Goal: Information Seeking & Learning: Learn about a topic

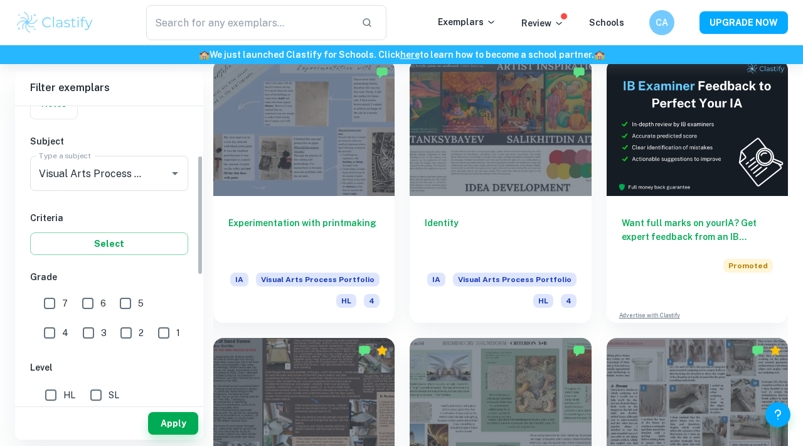
scroll to position [169, 0]
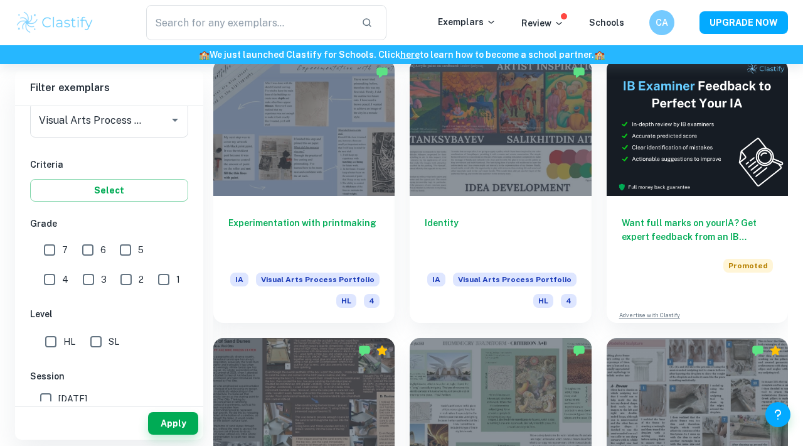
click at [49, 254] on input "7" at bounding box center [49, 249] width 25 height 25
checkbox input "true"
click at [185, 421] on button "Apply" at bounding box center [173, 423] width 50 height 23
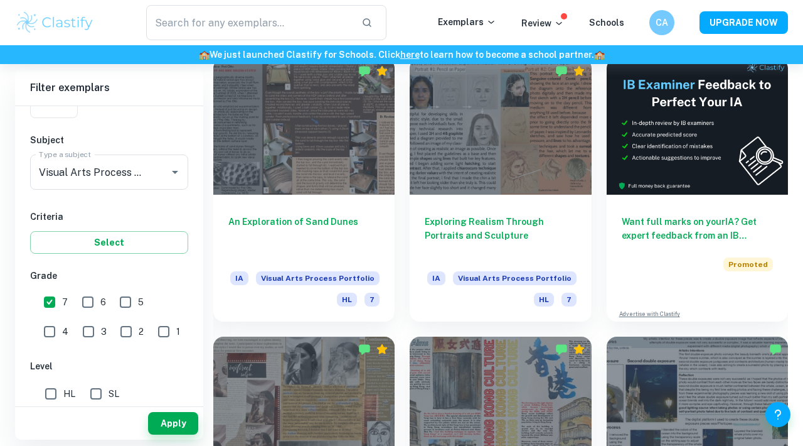
scroll to position [304, 0]
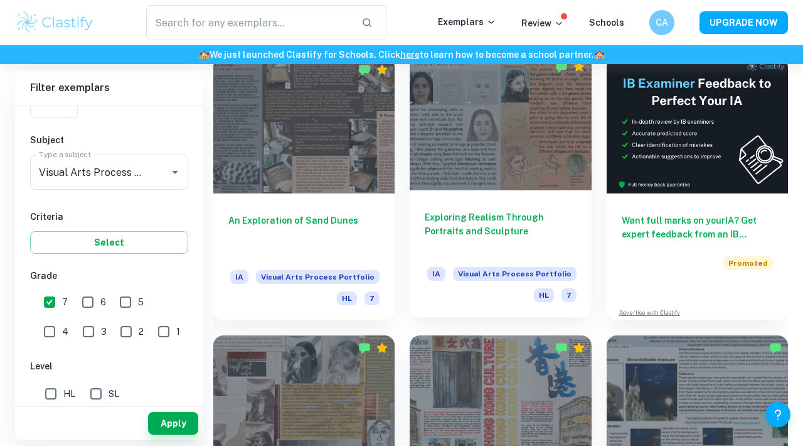
click at [465, 174] on div at bounding box center [500, 122] width 181 height 136
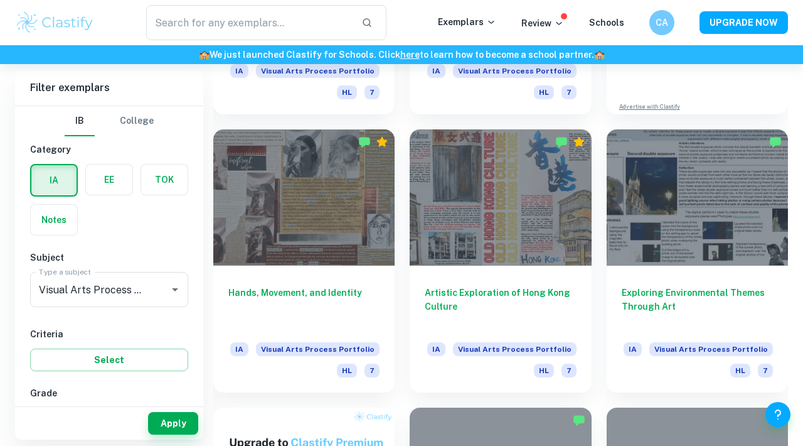
scroll to position [512, 0]
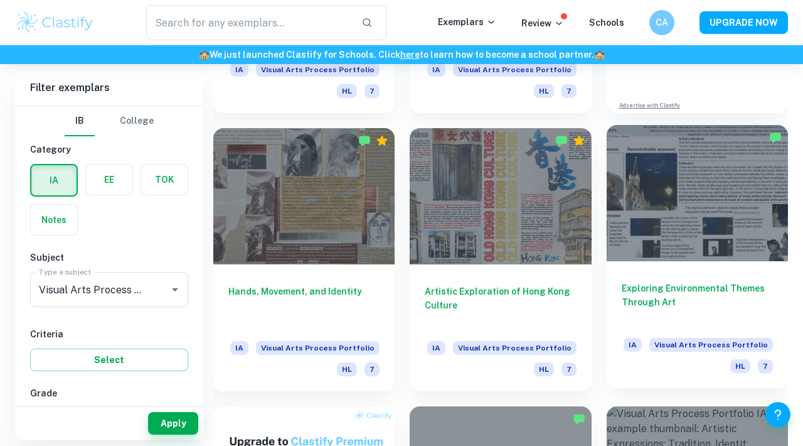
click at [683, 196] on div at bounding box center [697, 193] width 181 height 136
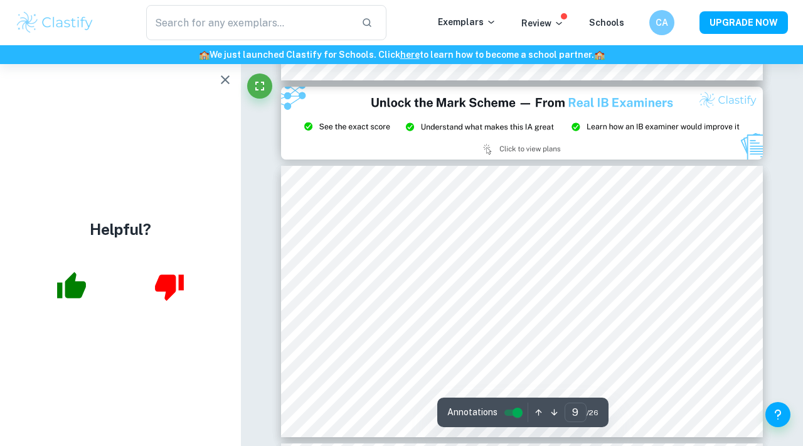
scroll to position [2356, 0]
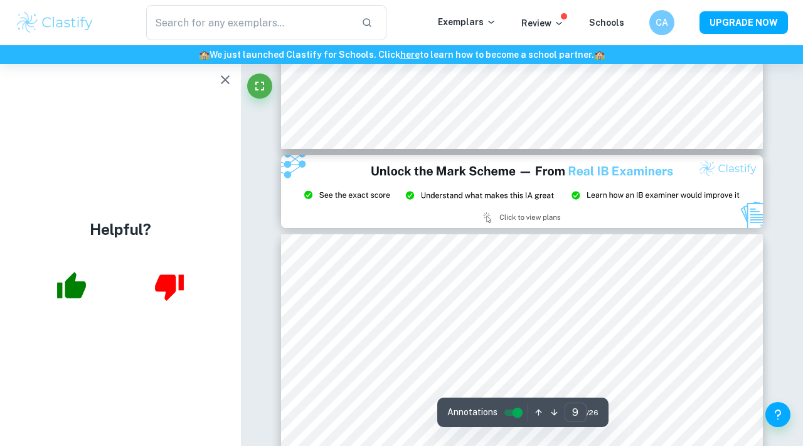
type input "8"
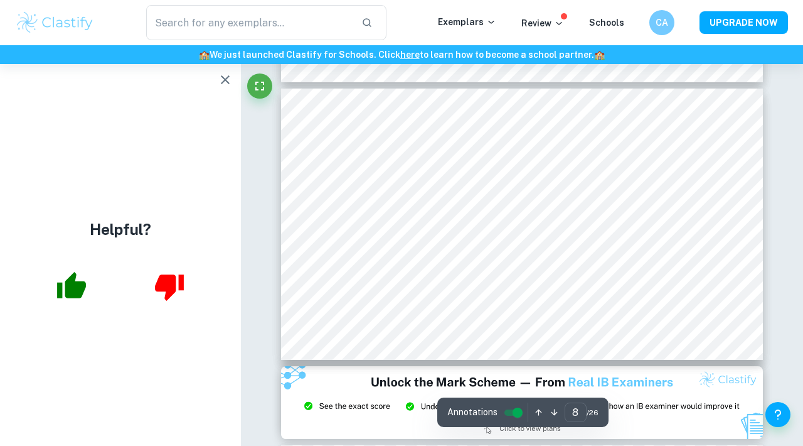
scroll to position [2089, 0]
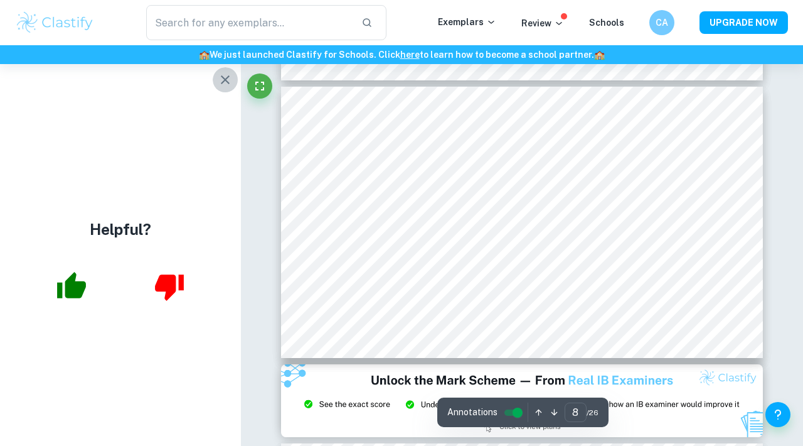
click at [220, 77] on icon "button" at bounding box center [225, 79] width 15 height 15
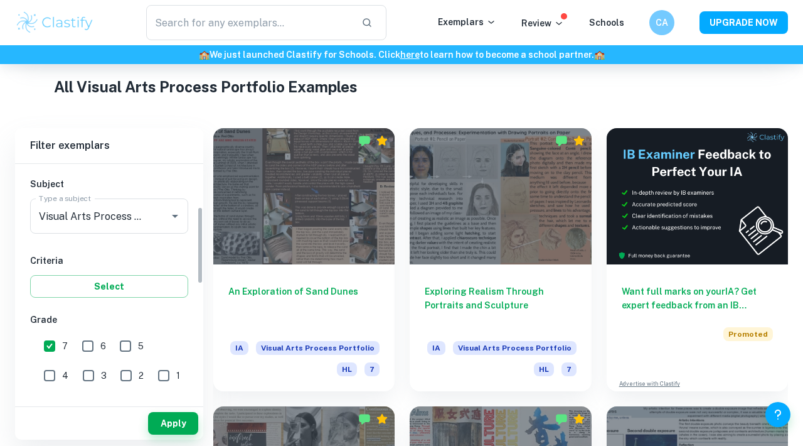
scroll to position [152, 0]
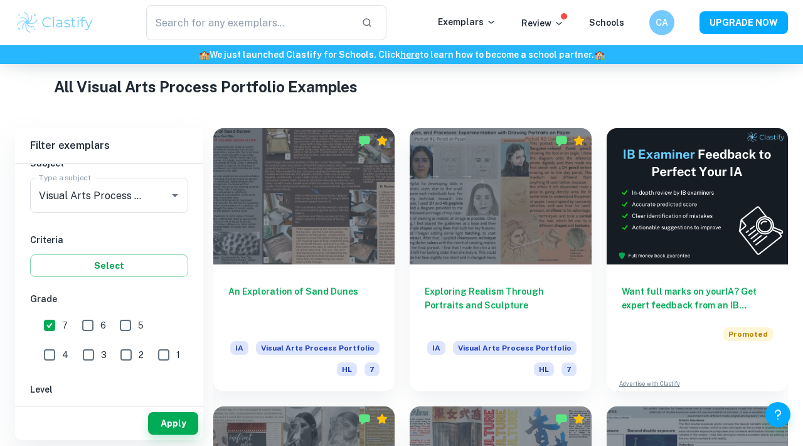
click at [48, 318] on input "7" at bounding box center [49, 325] width 25 height 25
checkbox input "false"
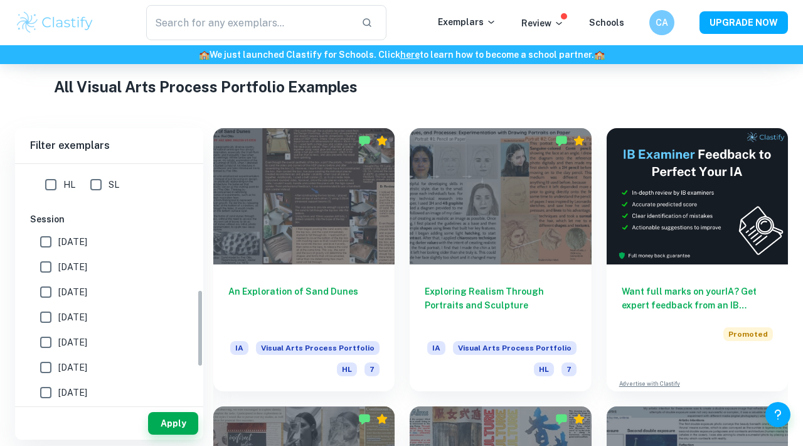
scroll to position [399, 0]
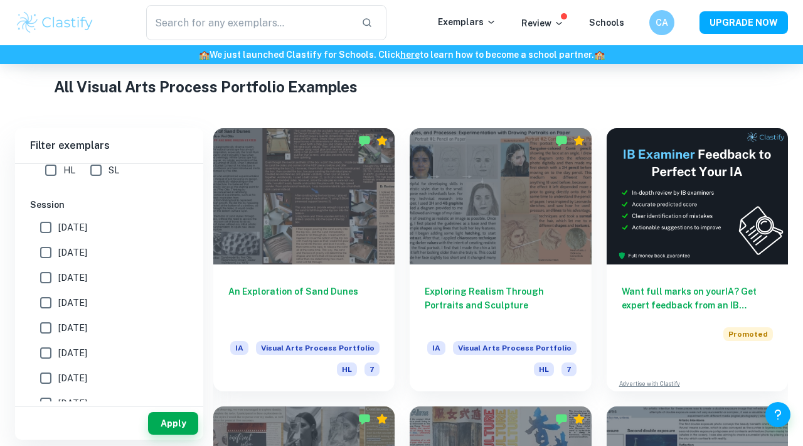
click at [58, 255] on input "[DATE]" at bounding box center [45, 252] width 25 height 25
checkbox input "true"
click at [59, 278] on span "[DATE]" at bounding box center [72, 278] width 29 height 14
click at [58, 278] on input "[DATE]" at bounding box center [45, 277] width 25 height 25
checkbox input "true"
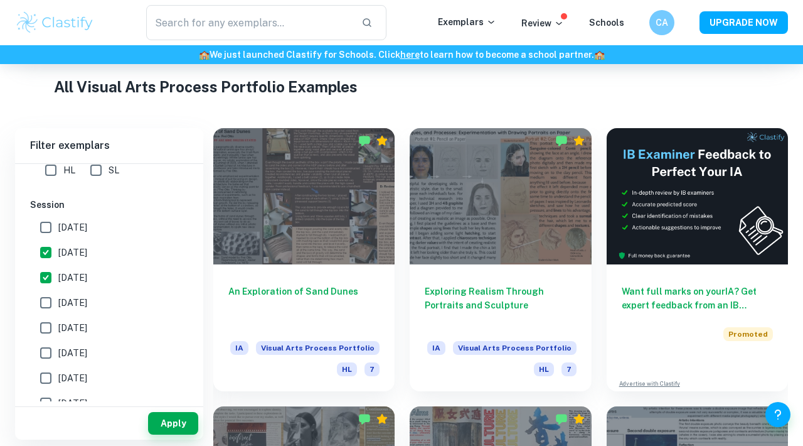
click at [64, 308] on span "[DATE]" at bounding box center [72, 303] width 29 height 14
click at [58, 308] on input "[DATE]" at bounding box center [45, 302] width 25 height 25
checkbox input "true"
click at [191, 424] on button "Apply" at bounding box center [173, 423] width 50 height 23
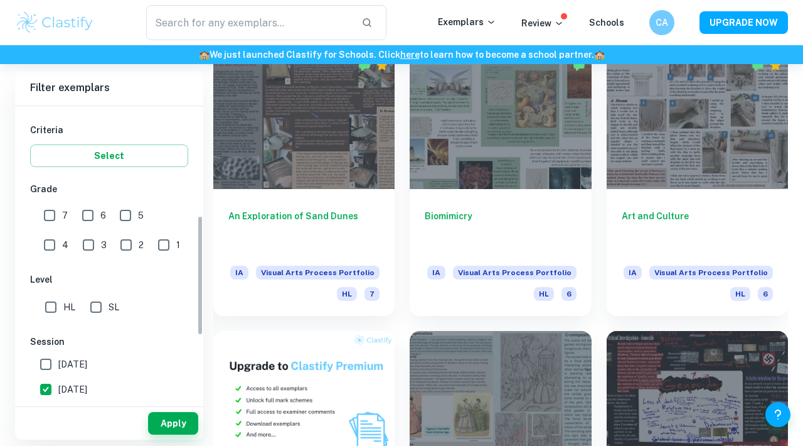
scroll to position [99, 0]
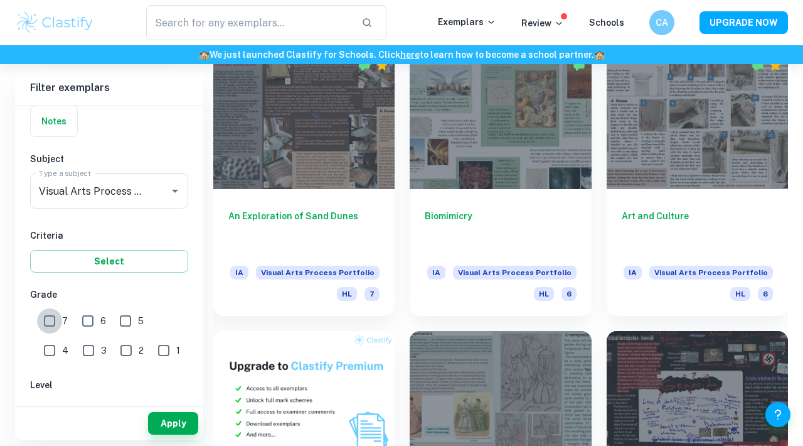
click at [53, 320] on input "7" at bounding box center [49, 320] width 25 height 25
checkbox input "true"
click at [178, 416] on button "Apply" at bounding box center [173, 423] width 50 height 23
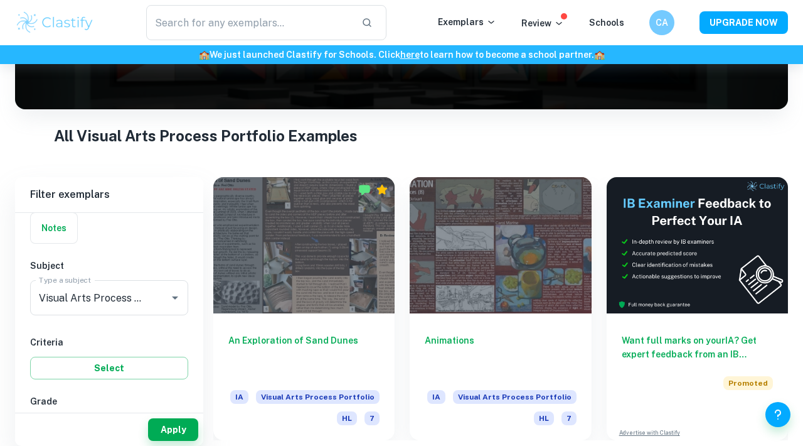
scroll to position [179, 0]
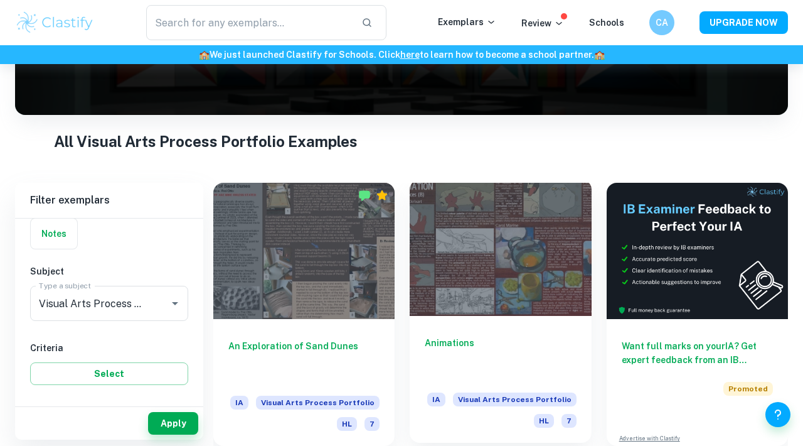
click at [478, 263] on div at bounding box center [500, 248] width 181 height 136
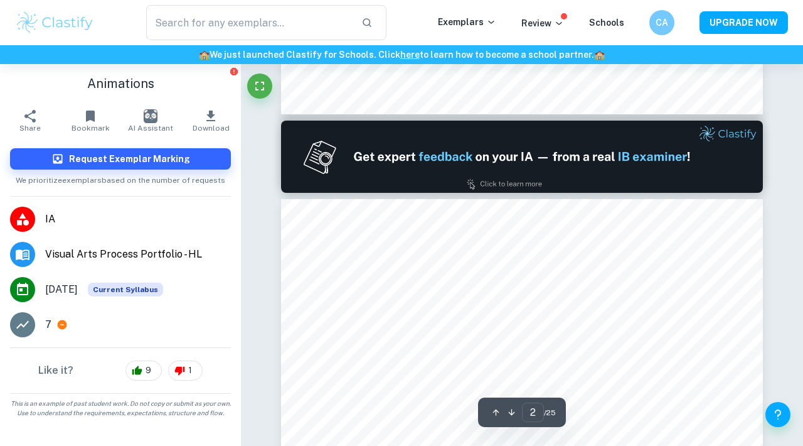
scroll to position [265, 0]
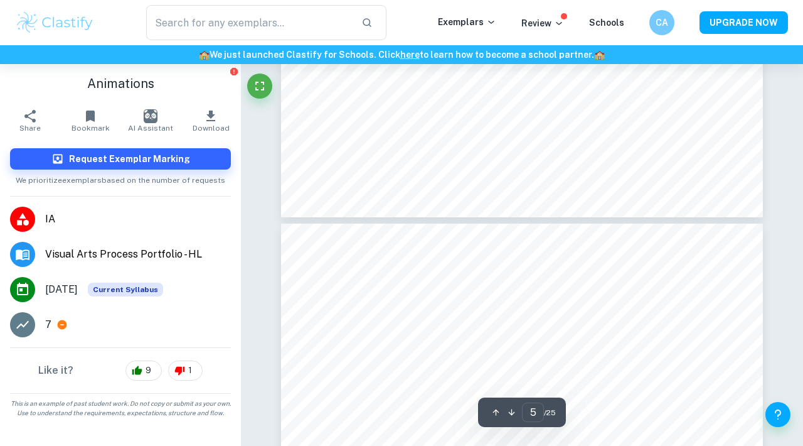
type input "6"
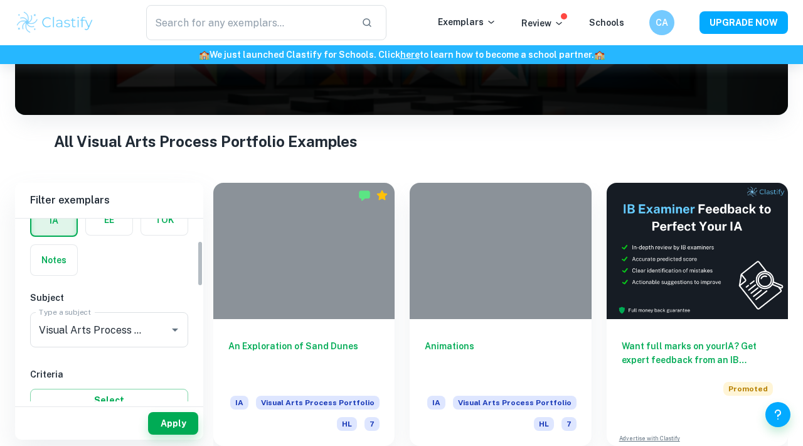
scroll to position [156, 0]
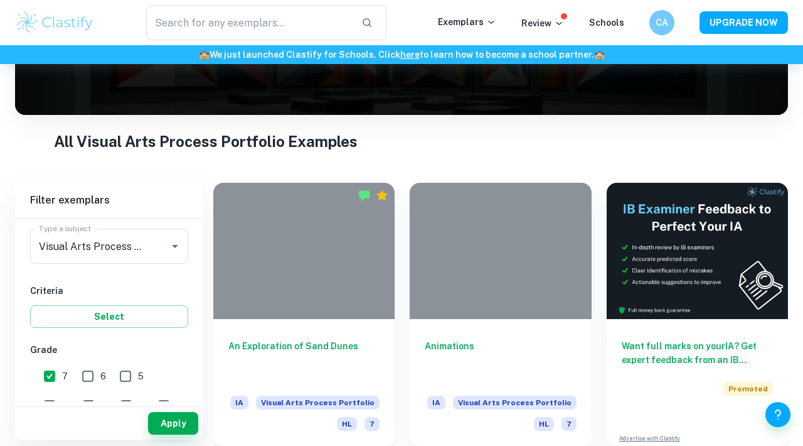
click at [84, 378] on input "6" at bounding box center [87, 375] width 25 height 25
checkbox input "true"
click at [176, 417] on button "Apply" at bounding box center [173, 423] width 50 height 23
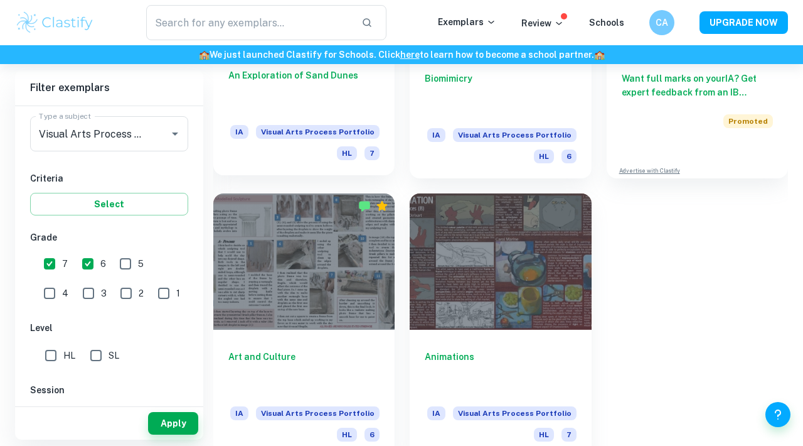
scroll to position [457, 0]
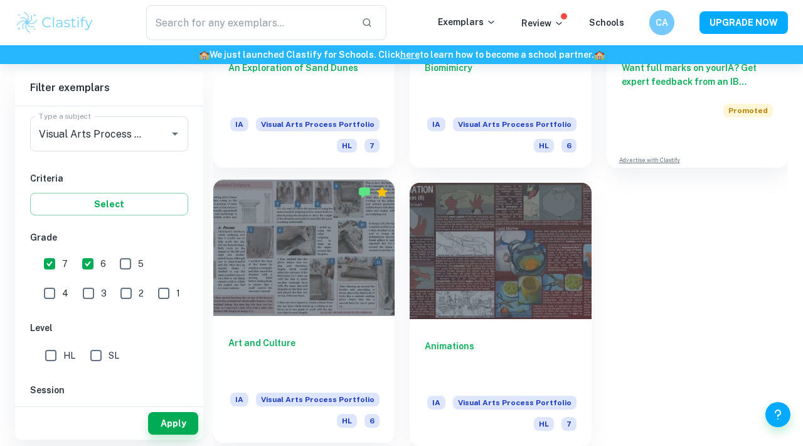
click at [308, 272] on div at bounding box center [303, 248] width 181 height 136
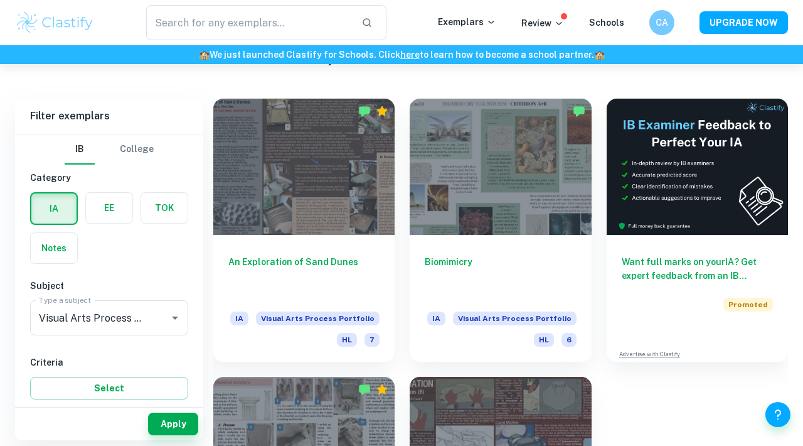
scroll to position [264, 0]
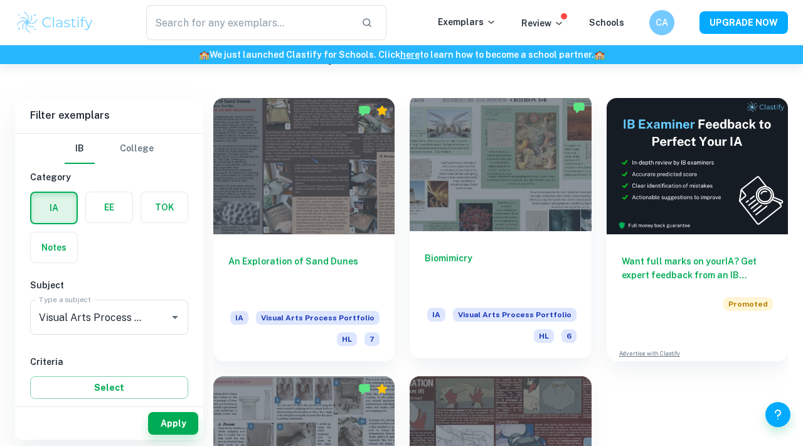
click at [448, 212] on div at bounding box center [500, 163] width 181 height 136
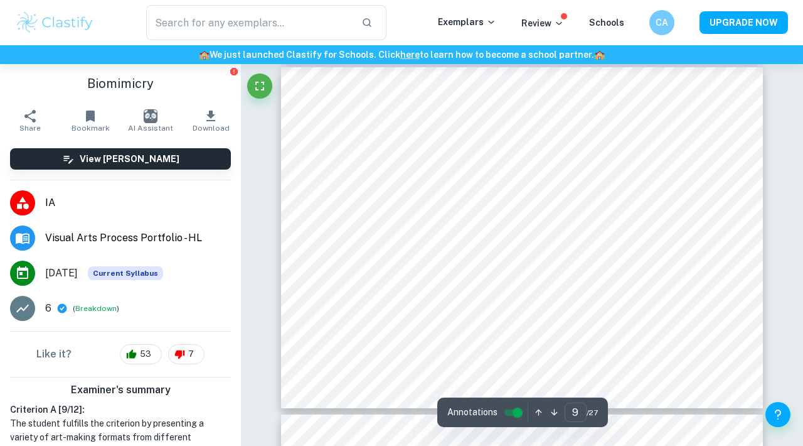
scroll to position [3023, 0]
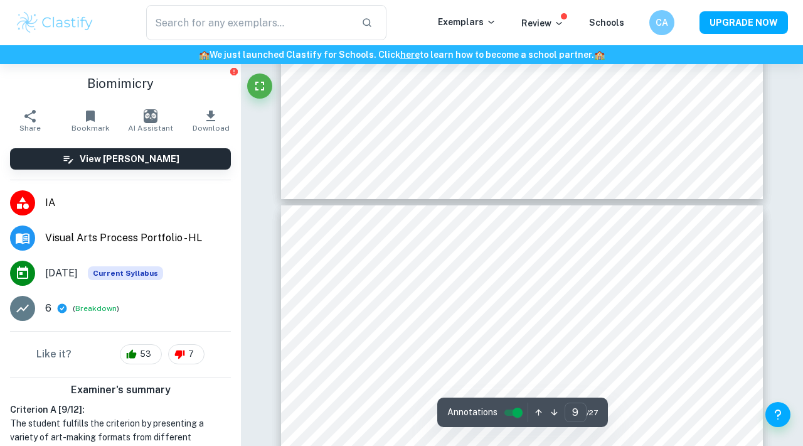
type input "10"
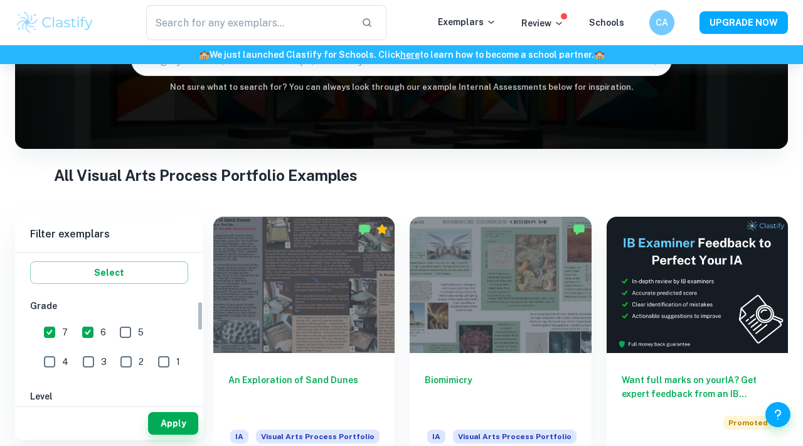
scroll to position [237, 0]
click at [56, 329] on input "7" at bounding box center [49, 328] width 25 height 25
checkbox input "false"
click at [84, 328] on input "6" at bounding box center [87, 328] width 25 height 25
checkbox input "false"
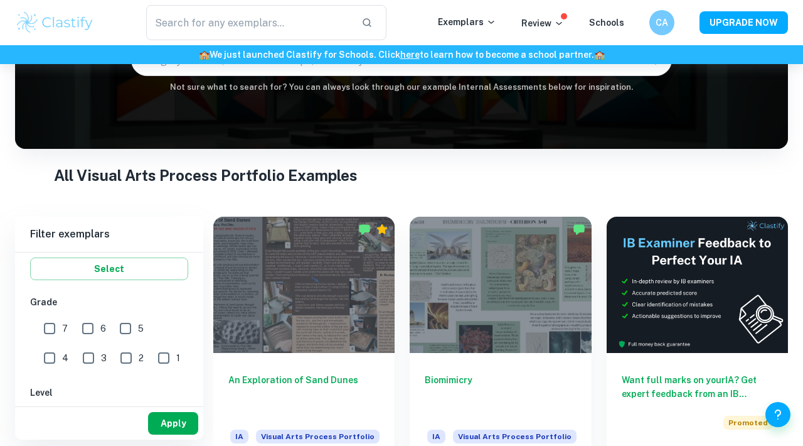
click at [158, 424] on button "Apply" at bounding box center [173, 423] width 50 height 23
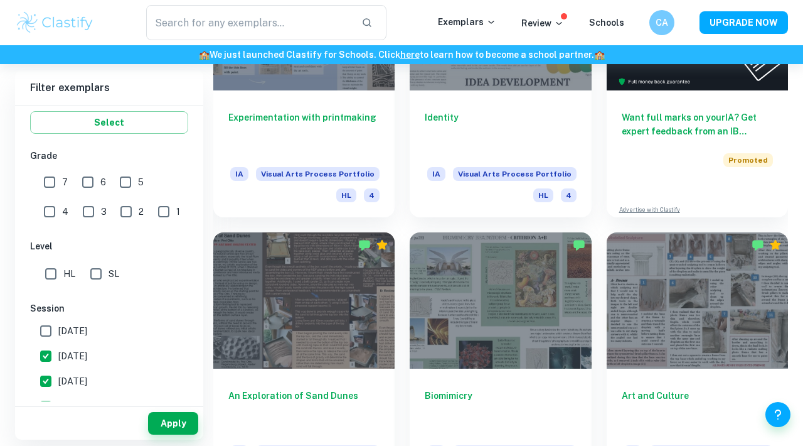
scroll to position [409, 0]
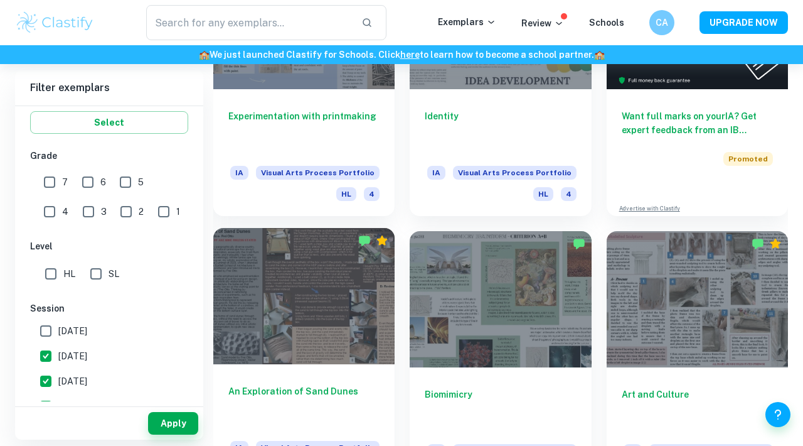
click at [352, 333] on div at bounding box center [303, 296] width 181 height 136
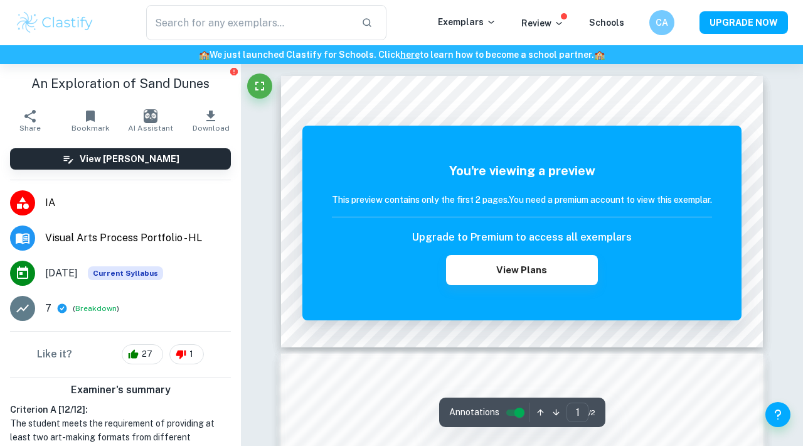
scroll to position [4, 0]
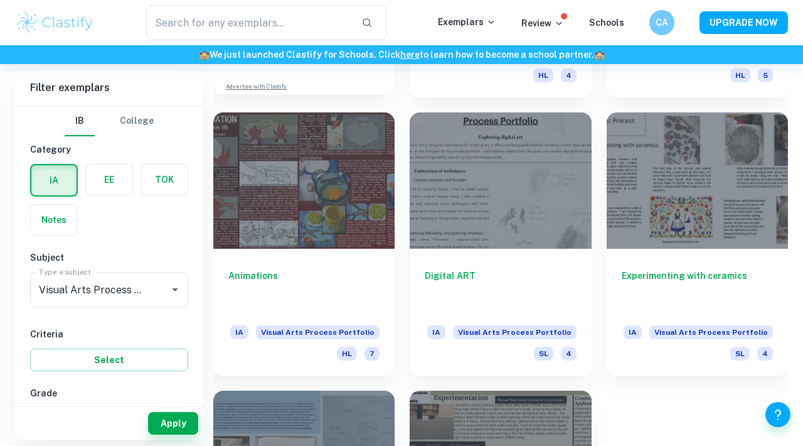
scroll to position [1085, 0]
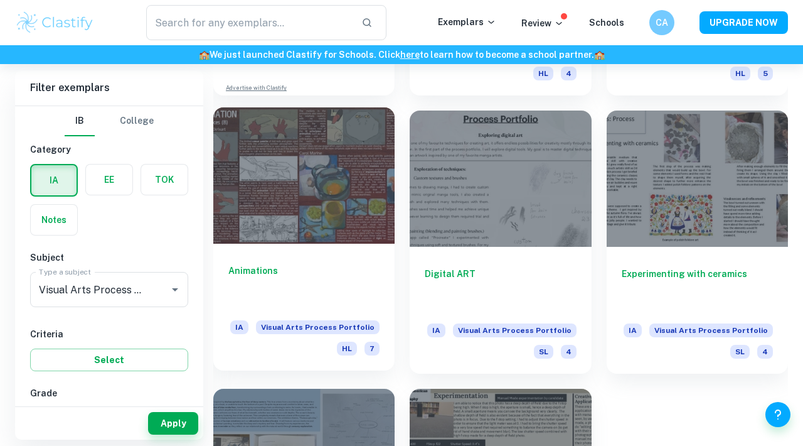
click at [333, 213] on div at bounding box center [303, 175] width 181 height 136
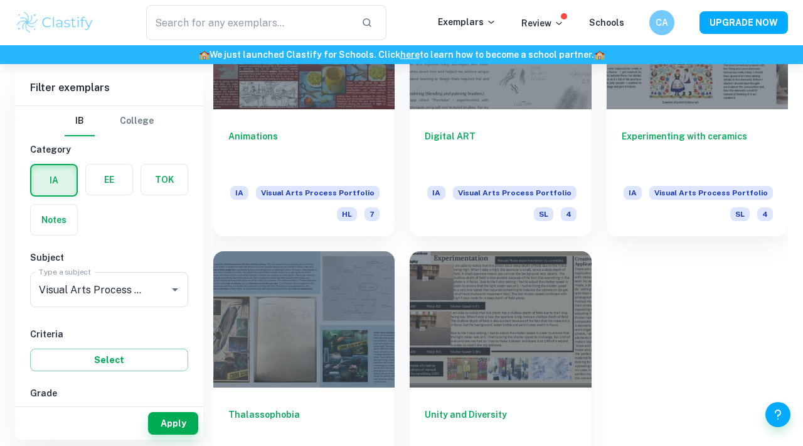
scroll to position [1291, 0]
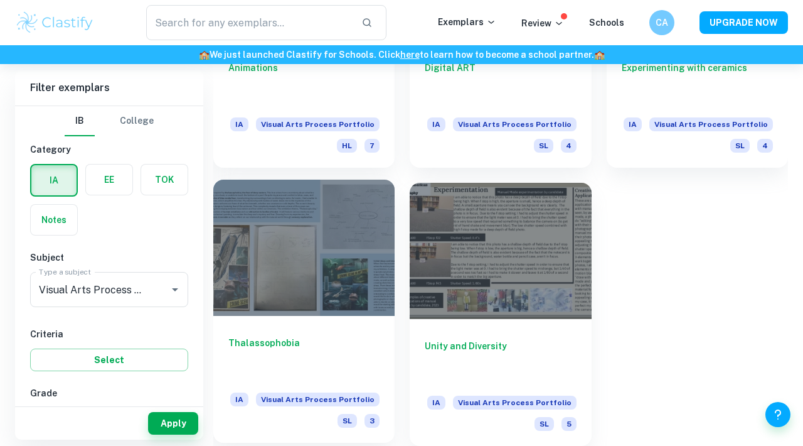
click at [368, 255] on div at bounding box center [303, 248] width 181 height 136
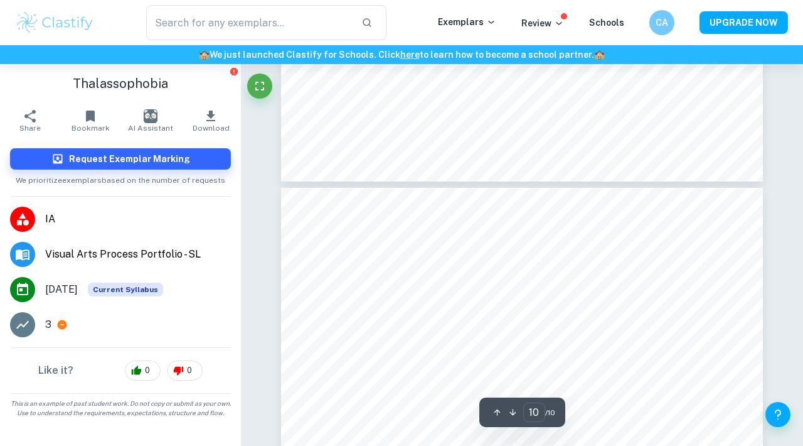
scroll to position [2622, 0]
type input "9"
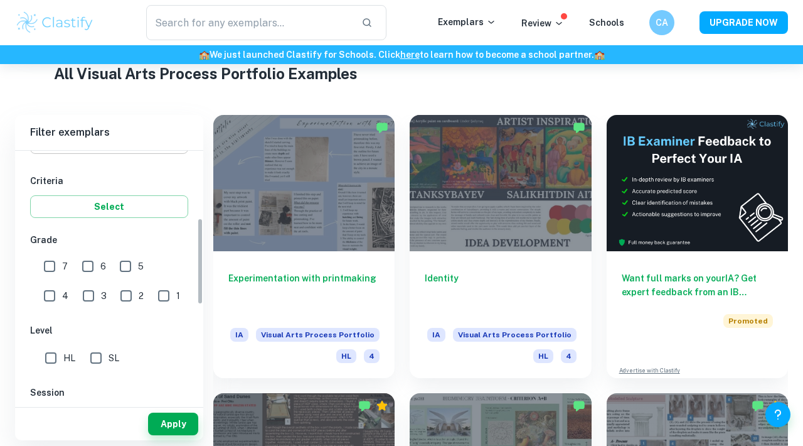
scroll to position [198, 0]
click at [48, 264] on input "7" at bounding box center [49, 265] width 25 height 25
checkbox input "true"
click at [153, 425] on button "Apply" at bounding box center [173, 423] width 50 height 23
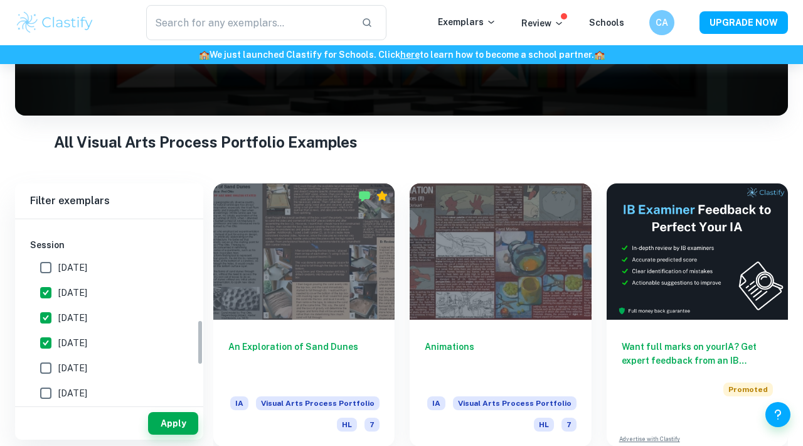
scroll to position [426, 0]
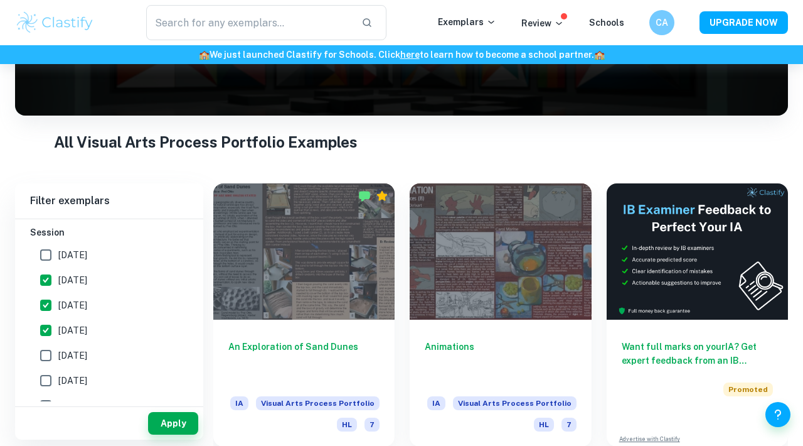
click at [79, 306] on span "[DATE]" at bounding box center [72, 305] width 29 height 14
click at [58, 306] on input "[DATE]" at bounding box center [45, 304] width 25 height 25
checkbox input "false"
click at [77, 281] on span "[DATE]" at bounding box center [72, 280] width 29 height 14
click at [58, 281] on input "[DATE]" at bounding box center [45, 279] width 25 height 25
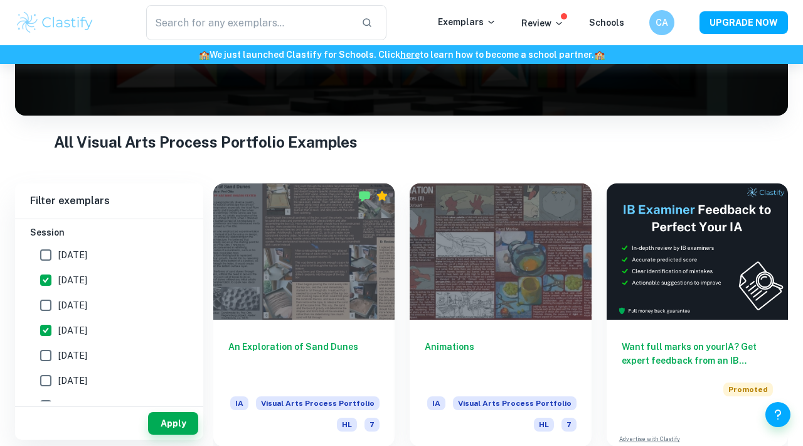
checkbox input "false"
click at [80, 328] on span "[DATE]" at bounding box center [72, 330] width 29 height 14
click at [58, 328] on input "[DATE]" at bounding box center [45, 330] width 25 height 25
checkbox input "false"
click at [174, 421] on button "Apply" at bounding box center [173, 423] width 50 height 23
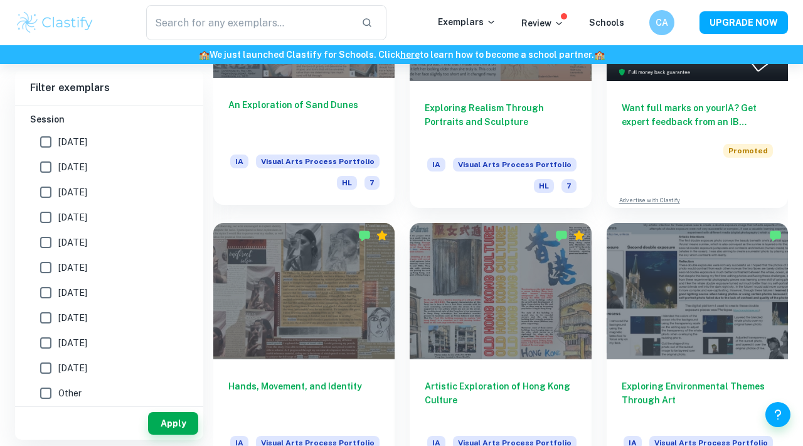
scroll to position [449, 0]
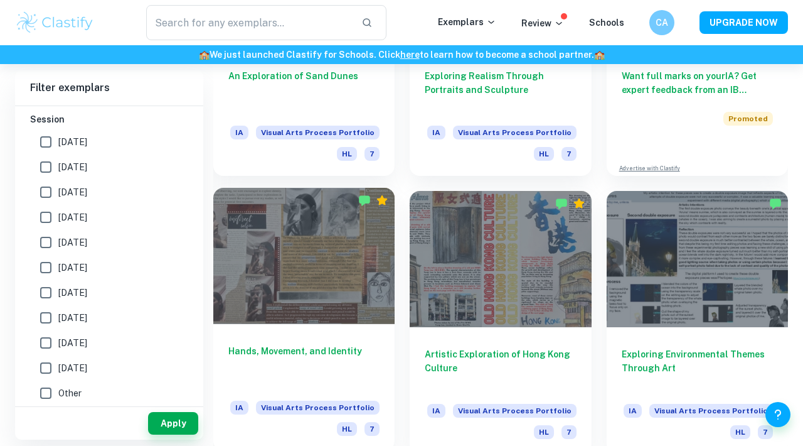
click at [306, 286] on div at bounding box center [303, 256] width 181 height 136
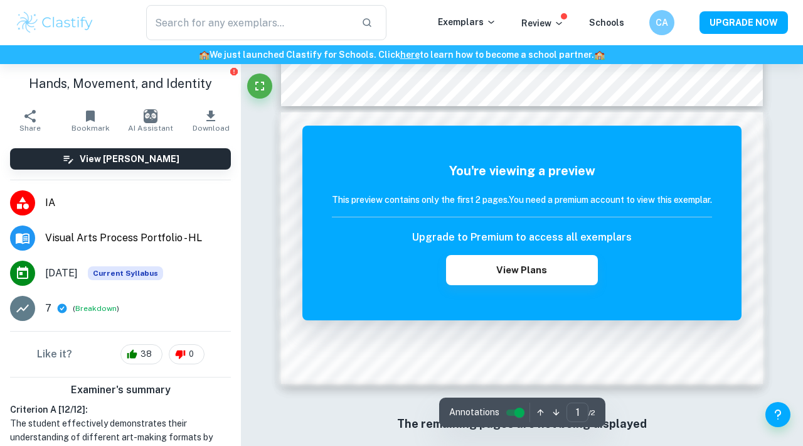
scroll to position [266, 0]
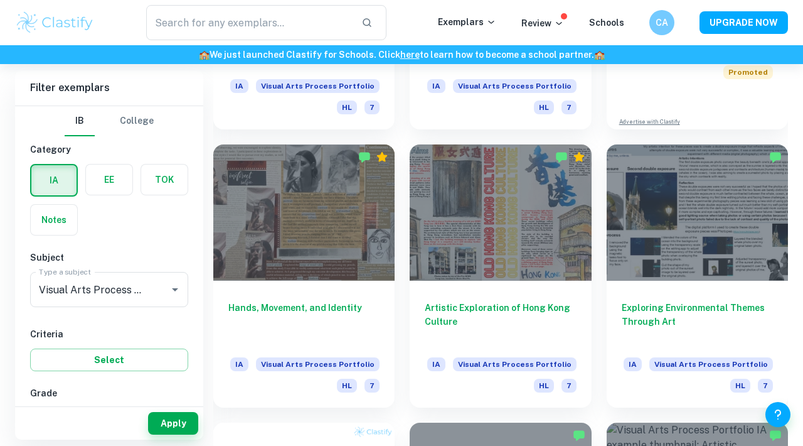
scroll to position [508, 0]
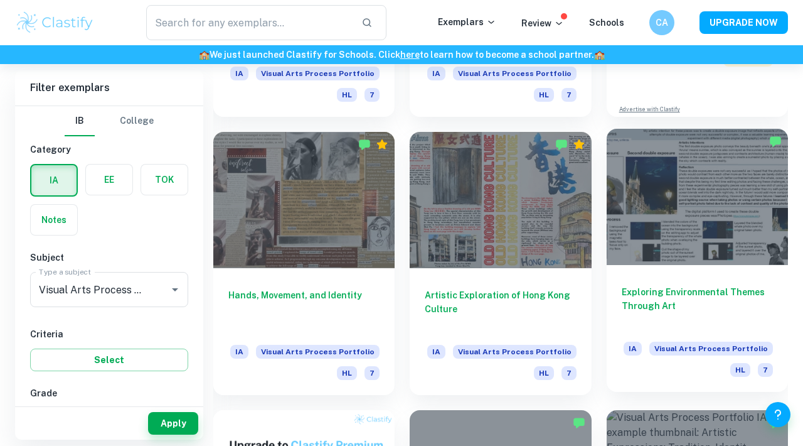
click at [613, 225] on div at bounding box center [697, 197] width 181 height 136
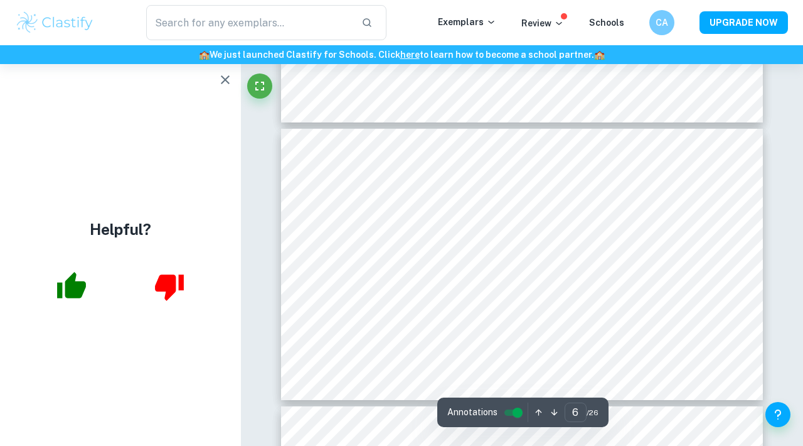
scroll to position [1493, 0]
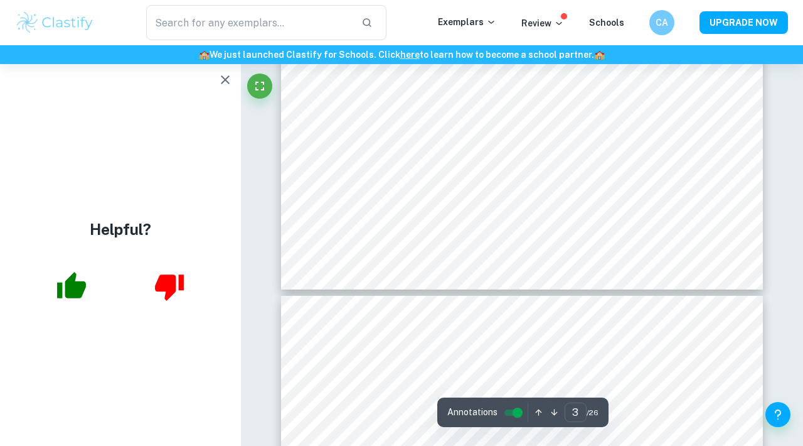
type input "4"
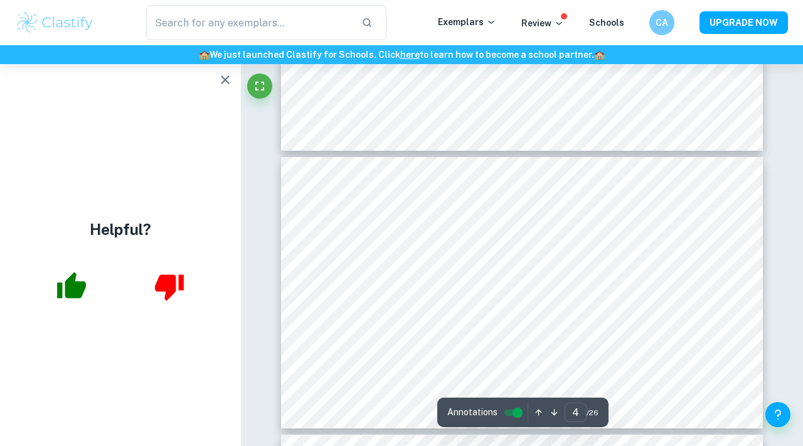
scroll to position [910, 0]
